Goal: Information Seeking & Learning: Learn about a topic

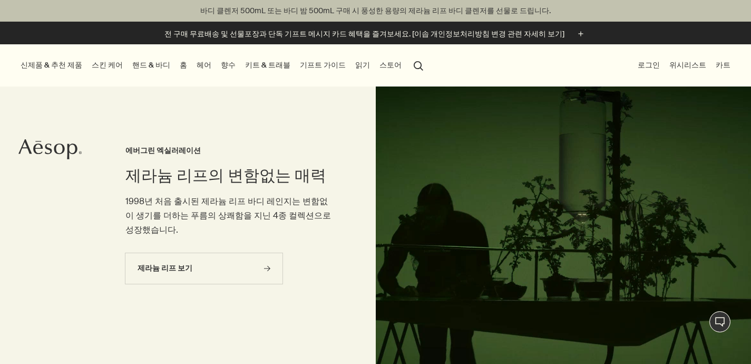
click at [377, 65] on button "스토어" at bounding box center [390, 65] width 26 height 14
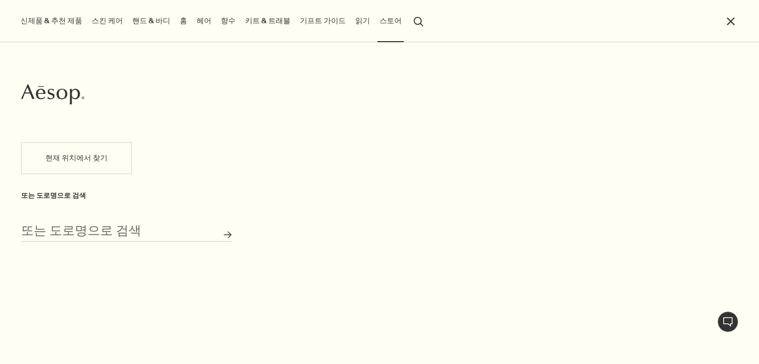
click at [353, 24] on link "읽기" at bounding box center [362, 21] width 19 height 14
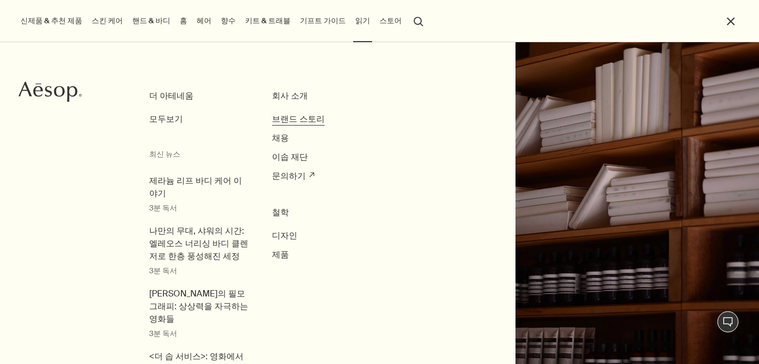
click at [304, 122] on span "브랜드 스토리" at bounding box center [298, 118] width 53 height 11
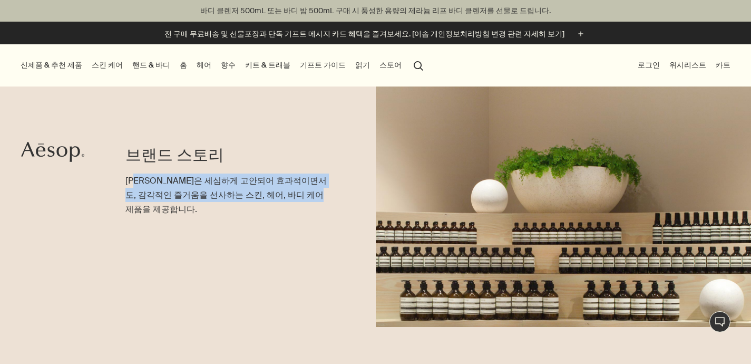
drag, startPoint x: 226, startPoint y: 189, endPoint x: 135, endPoint y: 183, distance: 90.8
click at [135, 183] on p "이솝은 세심하게 고안되어 효과적이면서도, 감각적인 즐거움을 선사하는 스킨, 헤어, 바디 케어 제품을 제공합니다." at bounding box center [229, 194] width 208 height 43
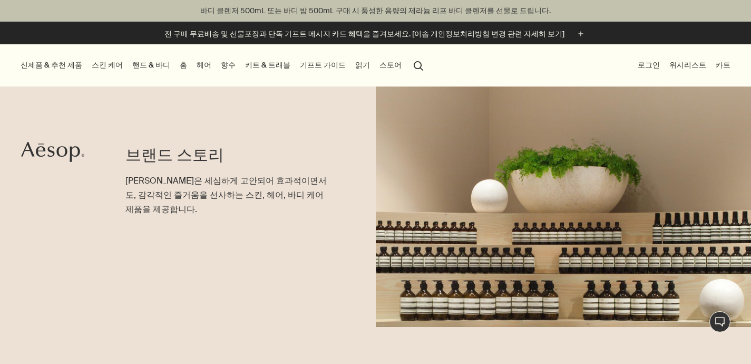
click at [136, 184] on p "이솝은 세심하게 고안되어 효과적이면서도, 감각적인 즐거움을 선사하는 스킨, 헤어, 바디 케어 제품을 제공합니다." at bounding box center [229, 194] width 208 height 43
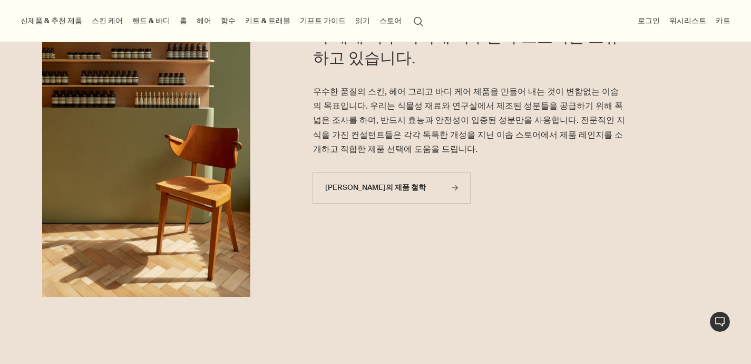
scroll to position [402, 0]
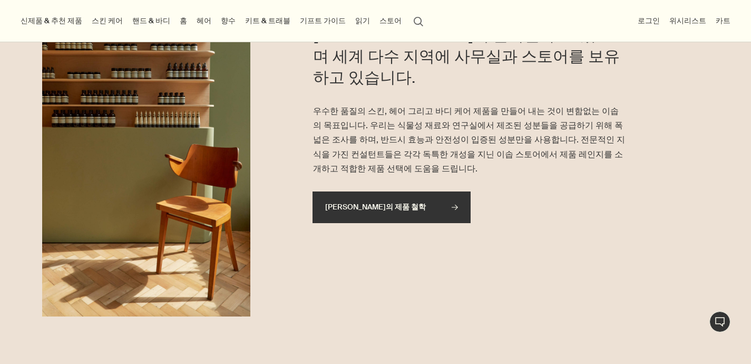
click at [375, 191] on link "이솝의 제품 철학 rightArrow" at bounding box center [391, 207] width 158 height 32
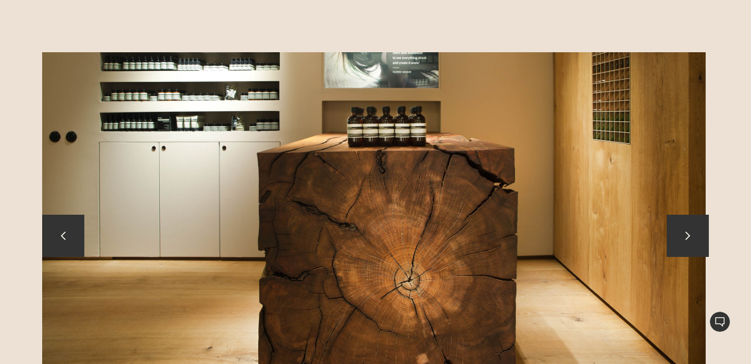
scroll to position [1529, 0]
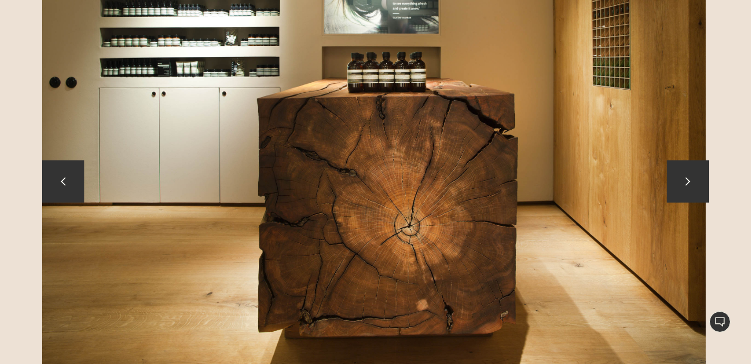
click at [702, 171] on button "chevron" at bounding box center [688, 181] width 42 height 42
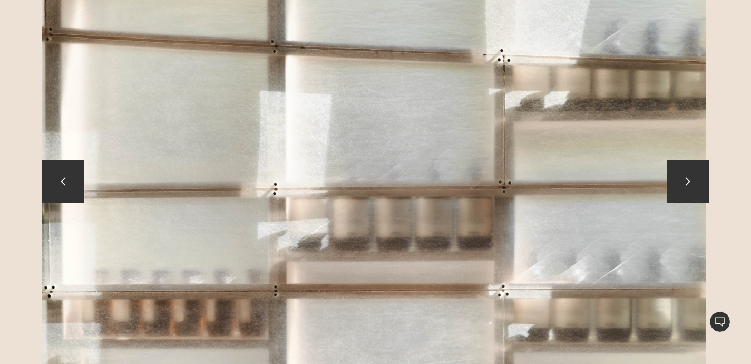
click at [701, 171] on button "chevron" at bounding box center [688, 181] width 42 height 42
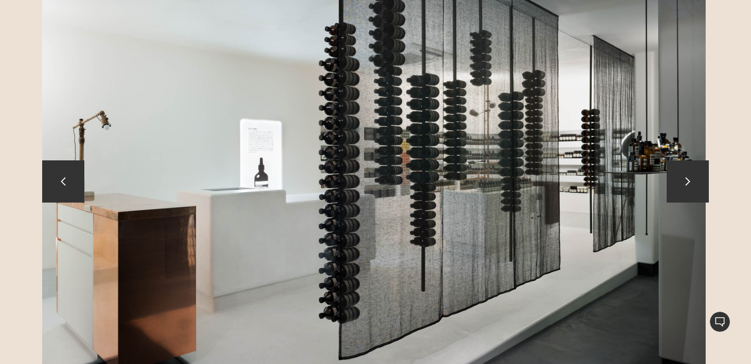
click at [701, 171] on button "chevron" at bounding box center [688, 181] width 42 height 42
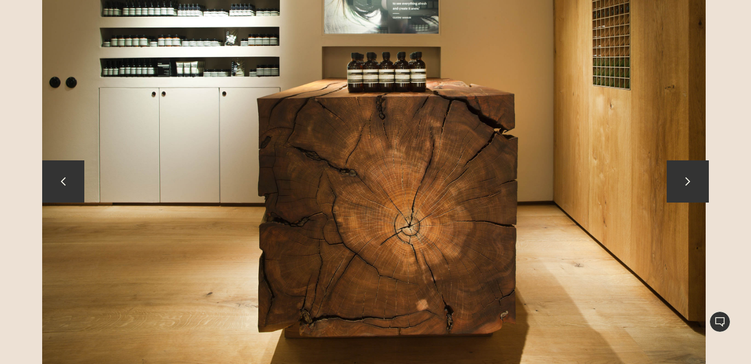
click at [701, 171] on button "chevron" at bounding box center [688, 181] width 42 height 42
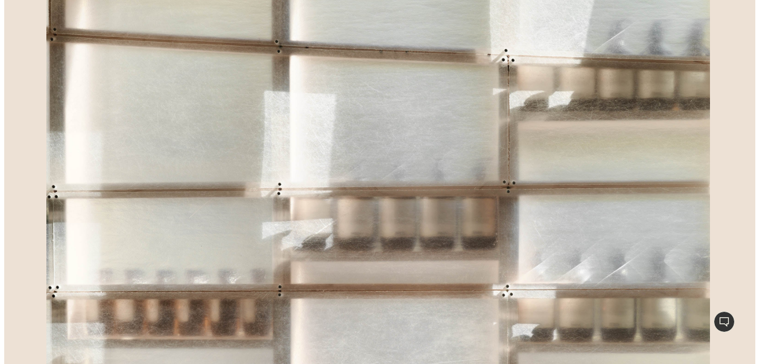
scroll to position [0, 0]
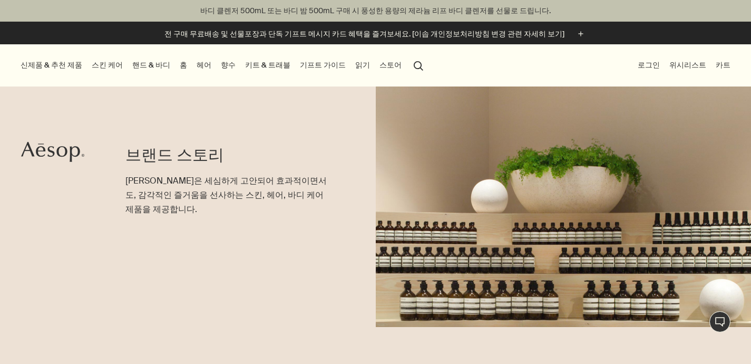
click at [322, 63] on ul "신제품 & 추천 제품 신제품 루센트 페이셜 리파이너 엘레오스 너리싱 바디 클렌저 오르너 오 드 퍼퓸 스크린 3 프래그런스 앤솔러지 볼륨 I 추…" at bounding box center [222, 65] width 409 height 42
click at [353, 64] on link "읽기" at bounding box center [362, 65] width 19 height 14
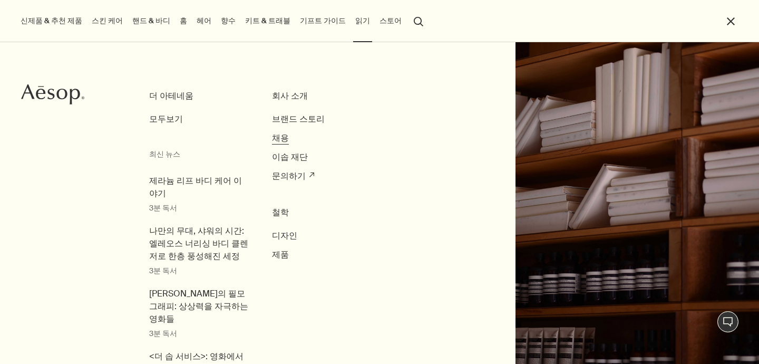
click at [272, 140] on span "채용" at bounding box center [280, 137] width 17 height 11
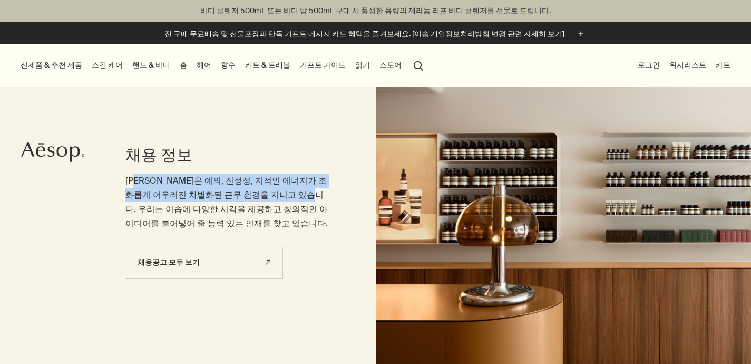
drag, startPoint x: 143, startPoint y: 181, endPoint x: 289, endPoint y: 202, distance: 148.1
click at [285, 200] on p "[PERSON_NAME]은 예의, 진정성, 지적인 에너지가 조화롭게 어우러진 차별화된 근무 환경을 지니고 있습니다. 우리는 이솝에 다양한 시각…" at bounding box center [229, 201] width 208 height 57
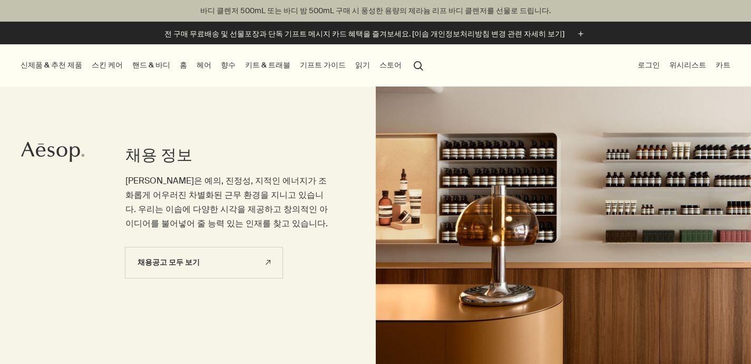
click at [289, 202] on p "[PERSON_NAME]은 예의, 진정성, 지적인 에너지가 조화롭게 어우러진 차별화된 근무 환경을 지니고 있습니다. 우리는 이솝에 다양한 시각…" at bounding box center [229, 201] width 208 height 57
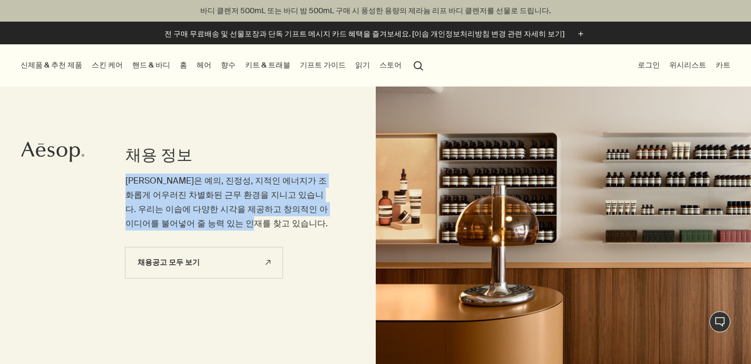
drag, startPoint x: 314, startPoint y: 225, endPoint x: 116, endPoint y: 184, distance: 201.3
click at [115, 184] on div "채용 정보 [PERSON_NAME]은 예의, 진정성, 지적인 에너지가 조화롭게 어우러진 차별화된 근무 환경을 지니고 있습니다. 우리는 이솝에 …" at bounding box center [375, 215] width 751 height 337
click at [200, 178] on p "[PERSON_NAME]은 예의, 진정성, 지적인 에너지가 조화롭게 어우러진 차별화된 근무 환경을 지니고 있습니다. 우리는 이솝에 다양한 시각…" at bounding box center [229, 201] width 208 height 57
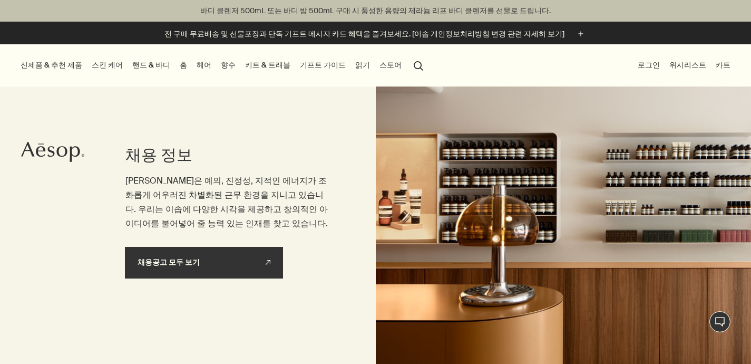
click at [229, 261] on link "채용공고 모두 보기 rightUpArrow" at bounding box center [204, 263] width 158 height 32
